Goal: Check status: Check status

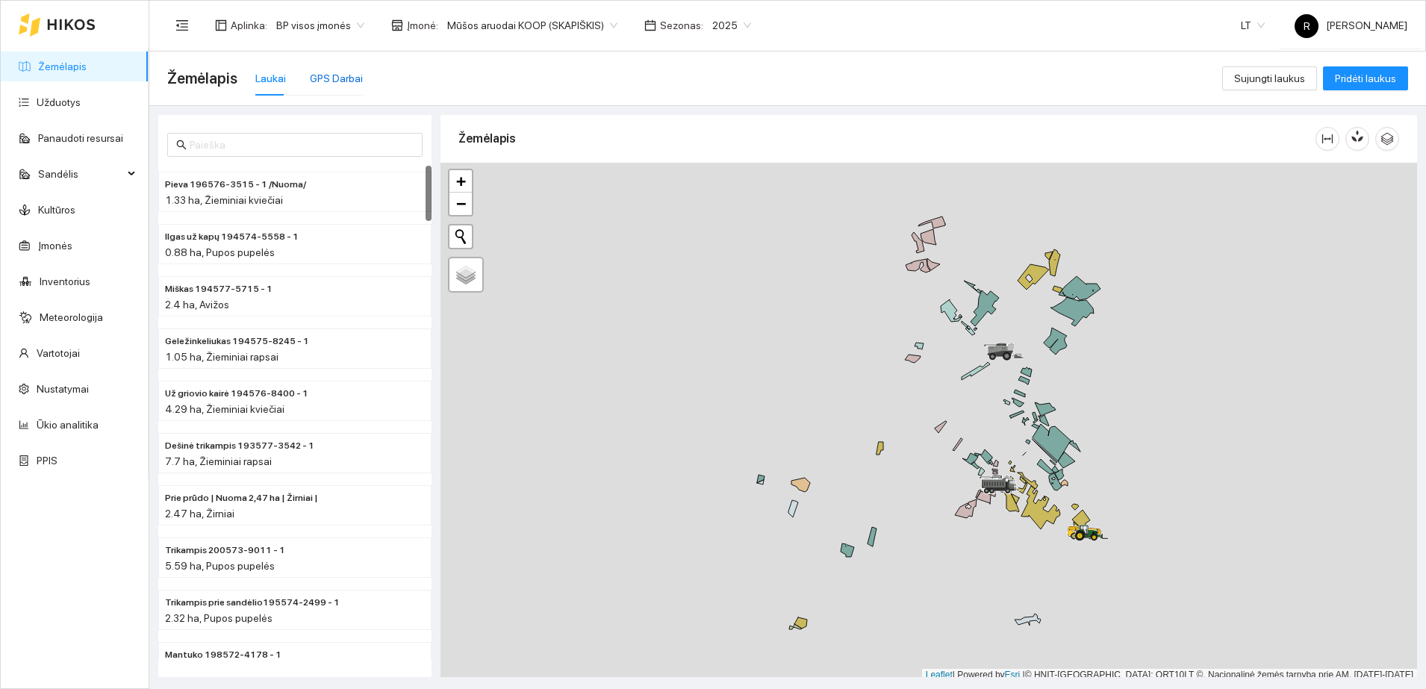
click at [326, 75] on div "GPS Darbai" at bounding box center [336, 78] width 53 height 16
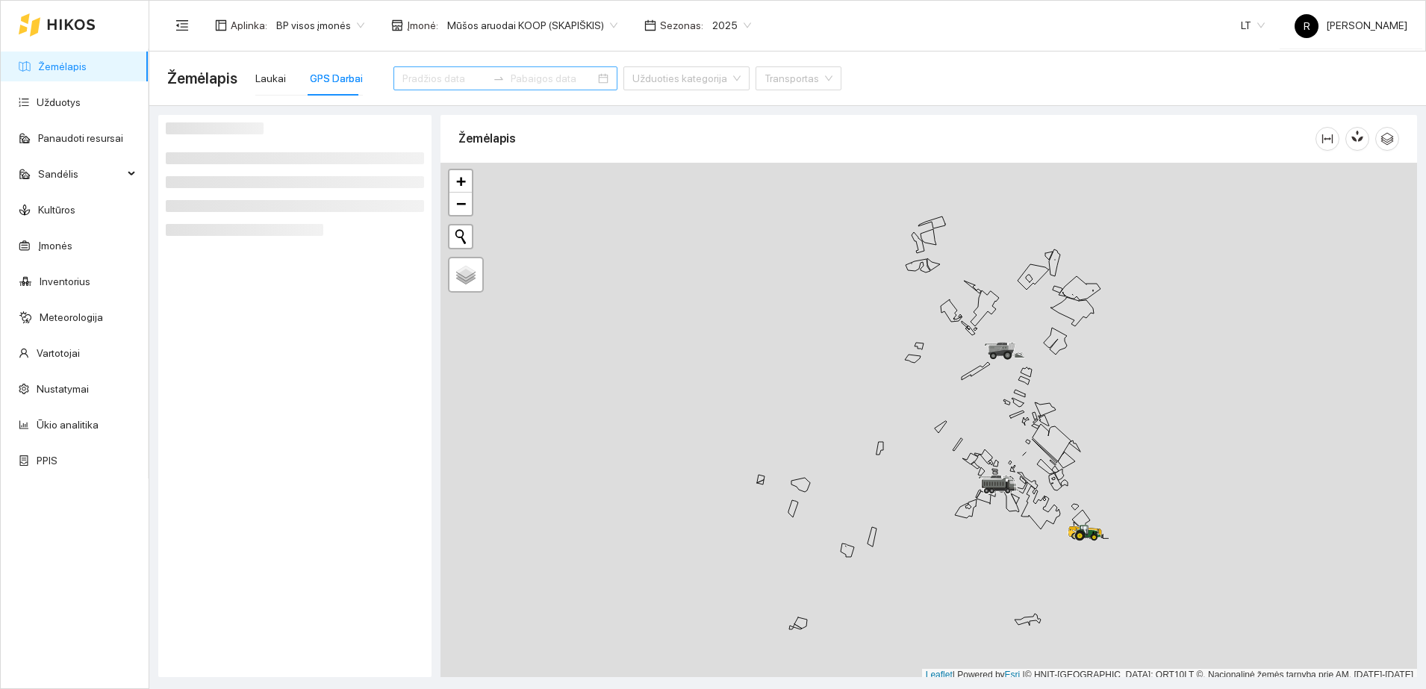
click at [432, 68] on div at bounding box center [505, 78] width 224 height 24
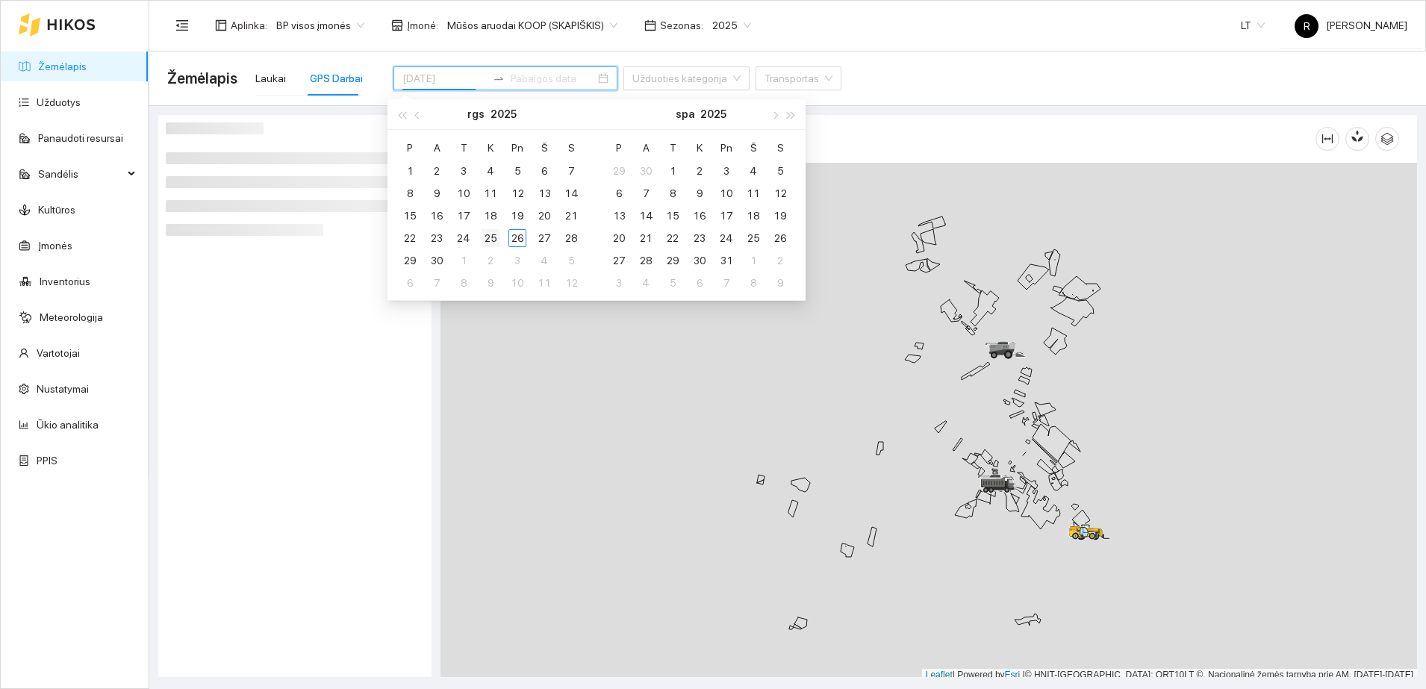
type input "[DATE]"
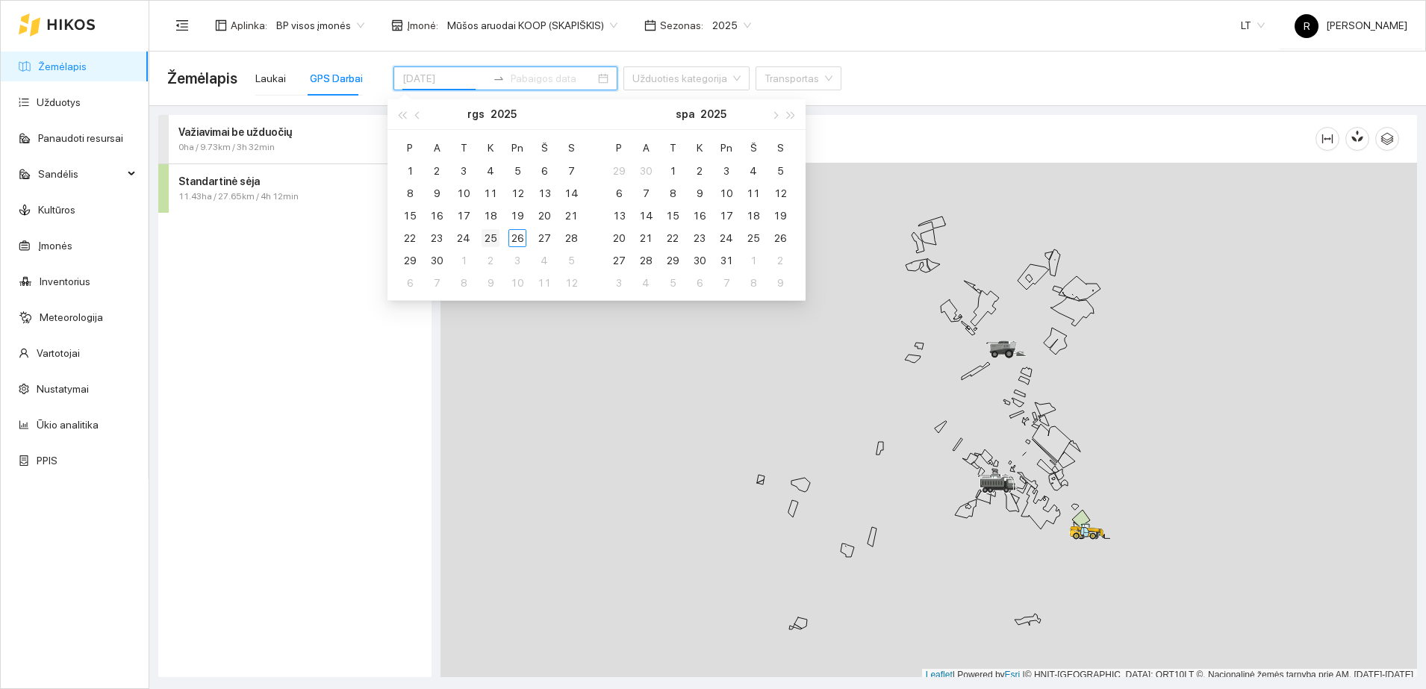
click at [490, 237] on div "25" at bounding box center [491, 238] width 18 height 18
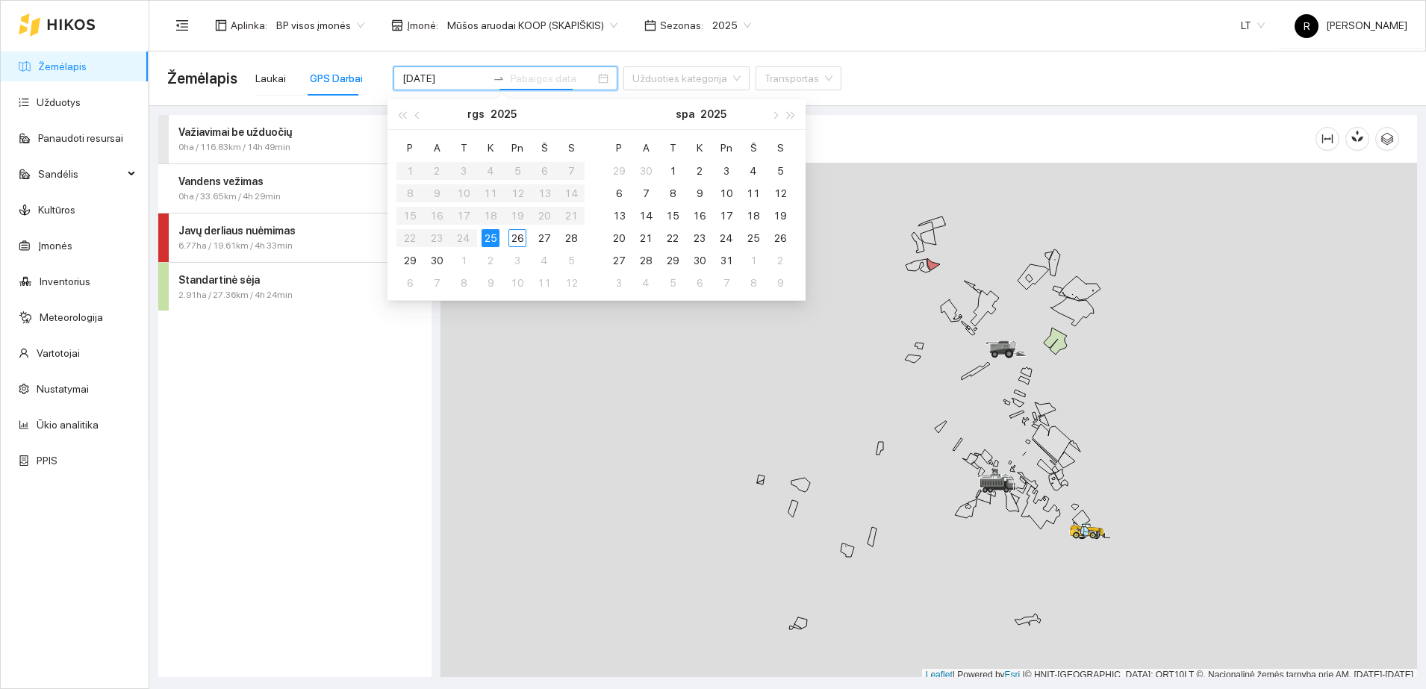
click at [260, 129] on strong "Važiavimai be užduočių" at bounding box center [234, 132] width 113 height 12
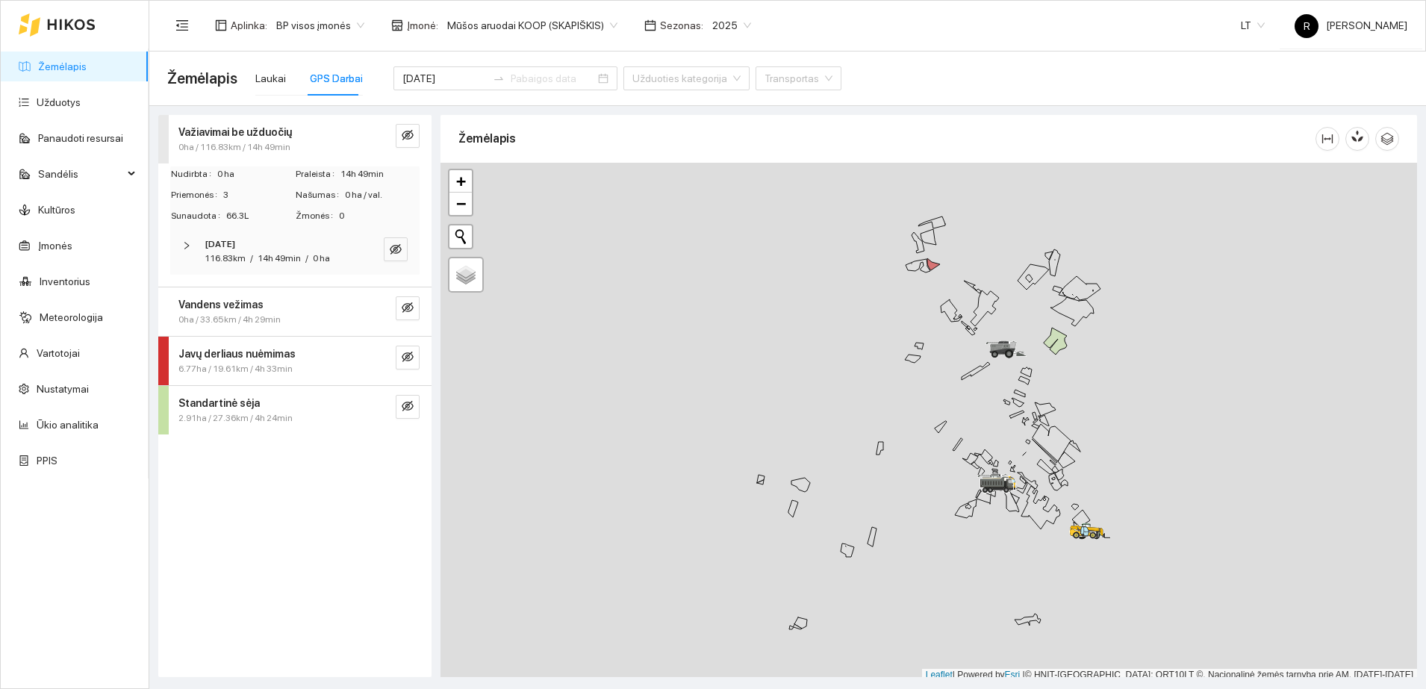
click at [187, 242] on icon "right" at bounding box center [186, 245] width 9 height 9
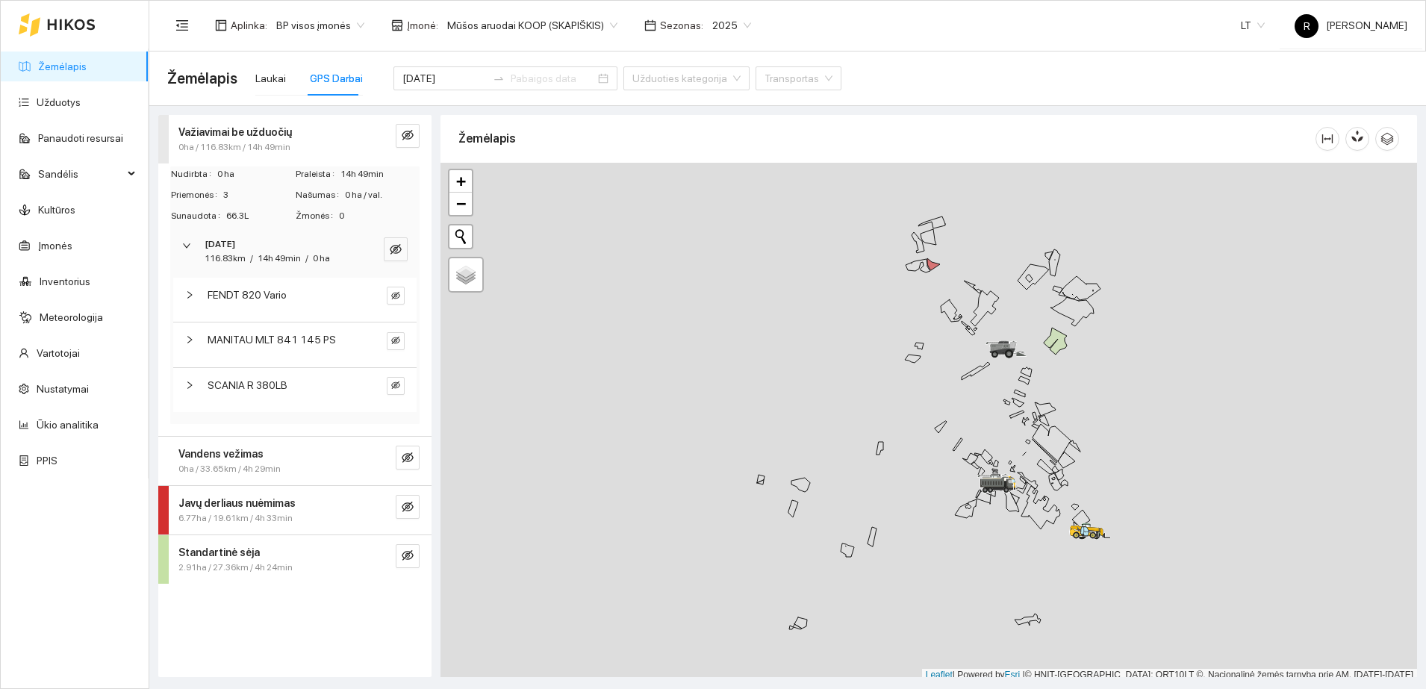
click at [187, 296] on icon "right" at bounding box center [189, 294] width 9 height 9
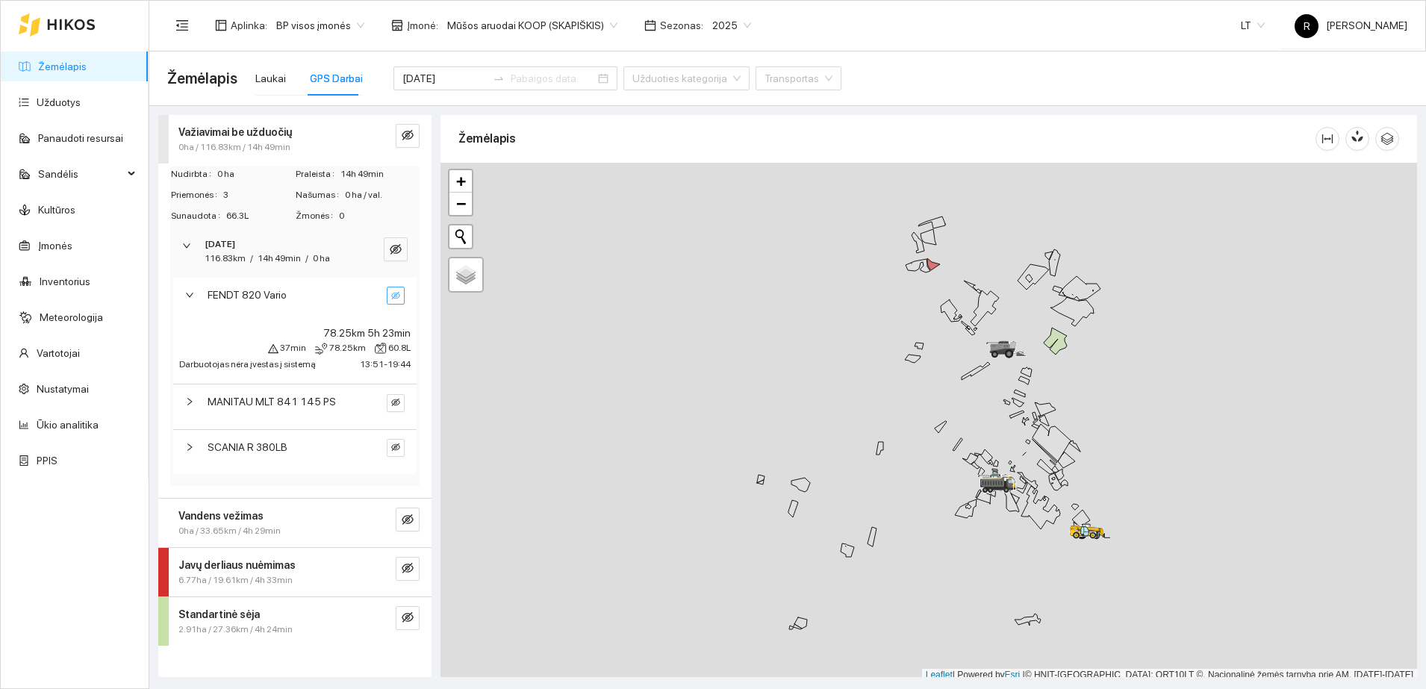
click at [401, 295] on button "button" at bounding box center [396, 296] width 18 height 18
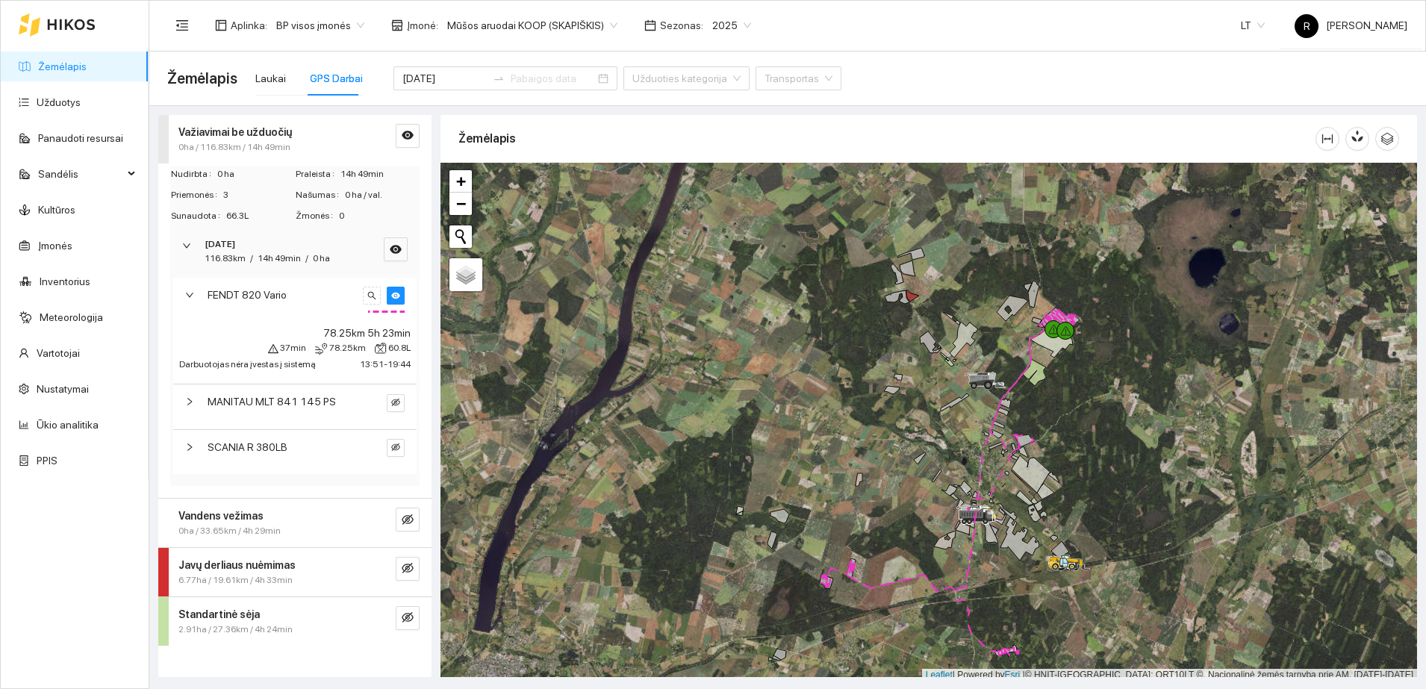
click at [921, 297] on div at bounding box center [928, 422] width 977 height 519
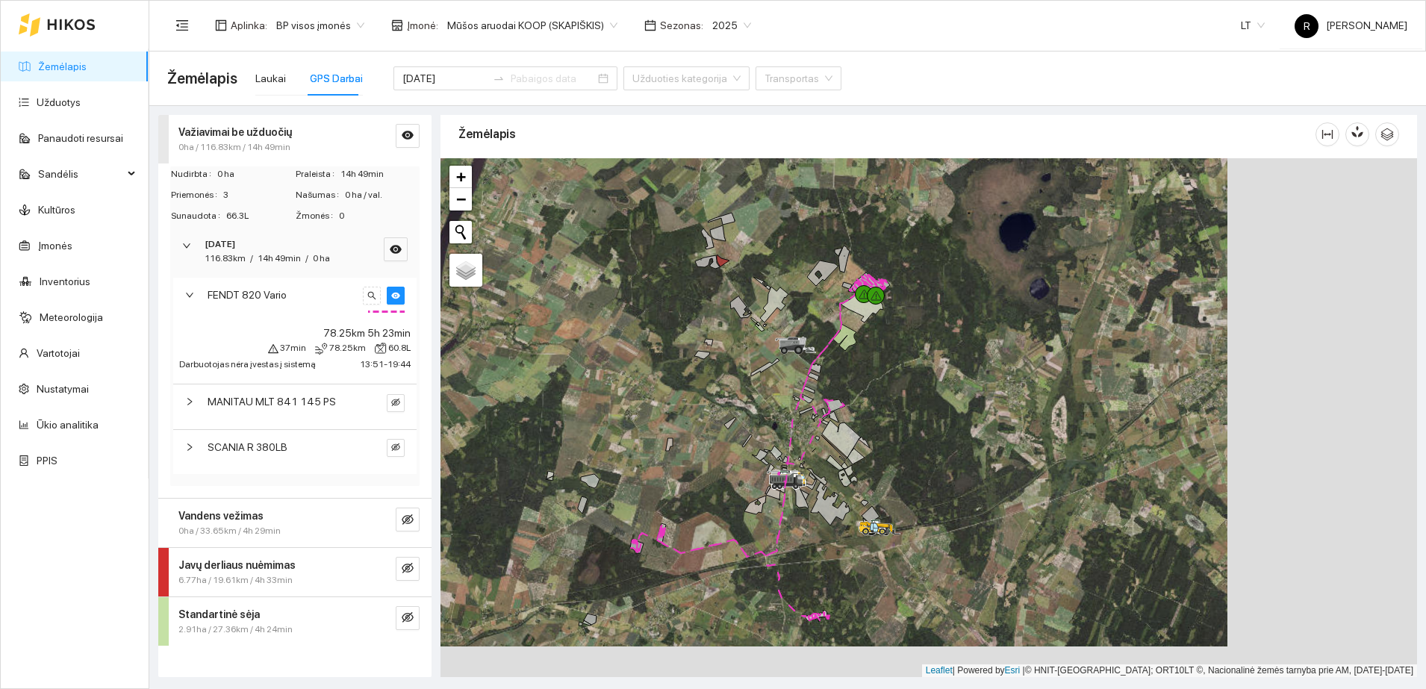
drag, startPoint x: 991, startPoint y: 330, endPoint x: 801, endPoint y: 299, distance: 192.1
click at [801, 299] on div at bounding box center [928, 417] width 977 height 519
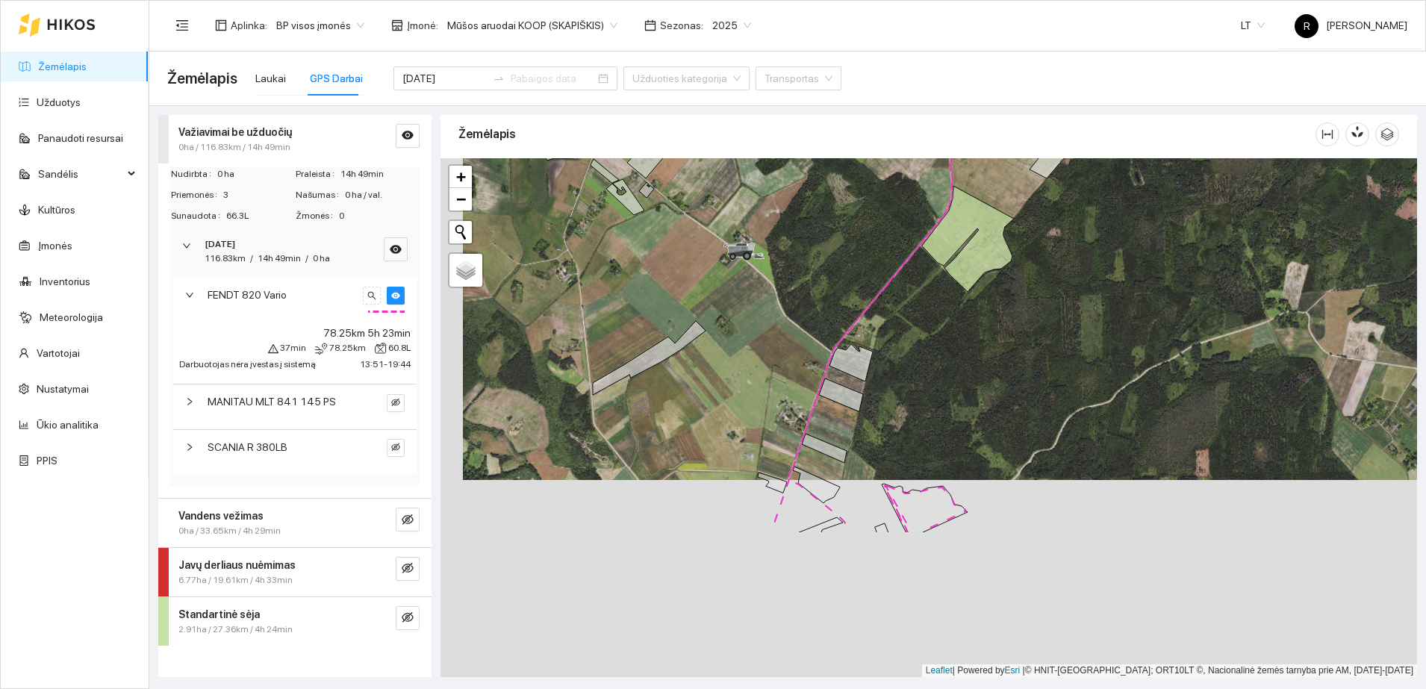
drag, startPoint x: 900, startPoint y: 398, endPoint x: 977, endPoint y: -25, distance: 429.4
click at [977, 0] on html "Žemėlapis Užduotys Panaudoti resursai Sandėlis Kultūros Įmonės Inventorius Mete…" at bounding box center [713, 344] width 1426 height 689
